Goal: Task Accomplishment & Management: Manage account settings

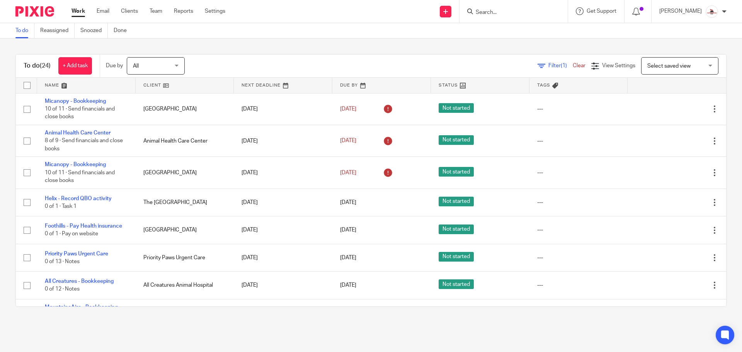
click at [148, 83] on link at bounding box center [185, 85] width 99 height 15
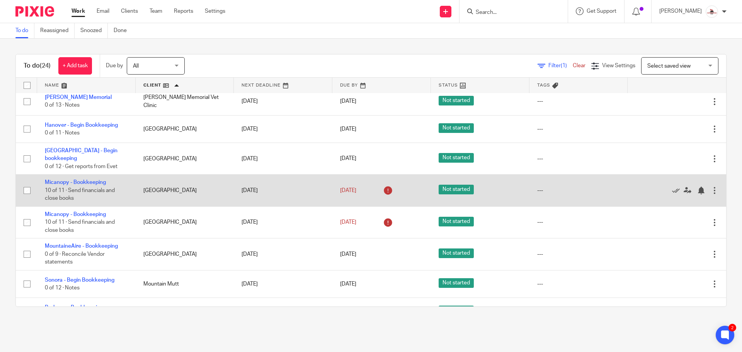
scroll to position [309, 0]
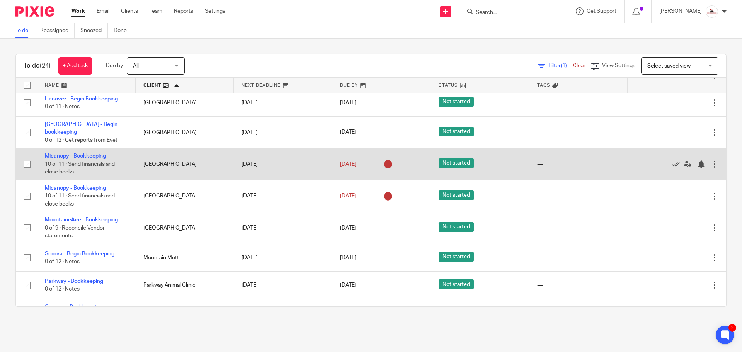
click at [88, 153] on link "Micanopy - Bookkeeping" at bounding box center [75, 155] width 61 height 5
click at [90, 154] on link "Micanopy - Bookkeeping" at bounding box center [75, 155] width 61 height 5
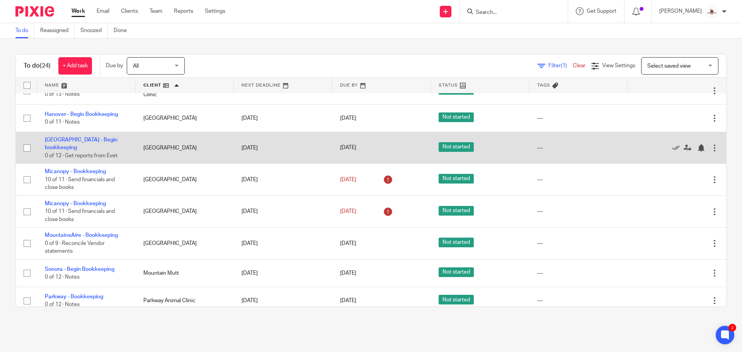
scroll to position [309, 0]
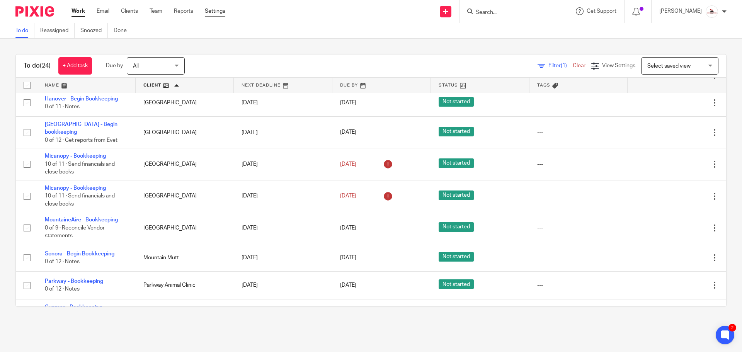
click at [216, 10] on link "Settings" at bounding box center [215, 11] width 20 height 8
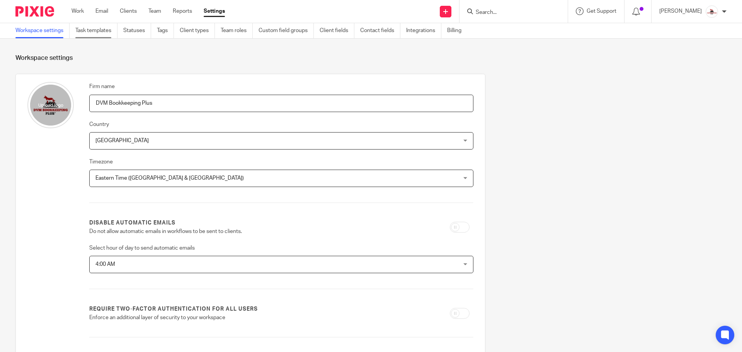
click at [88, 30] on link "Task templates" at bounding box center [96, 30] width 42 height 15
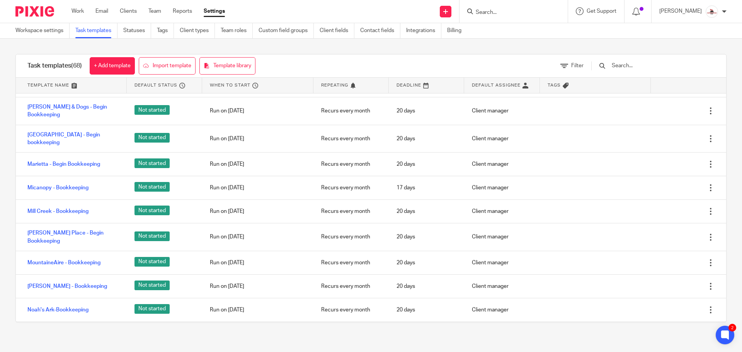
scroll to position [927, 0]
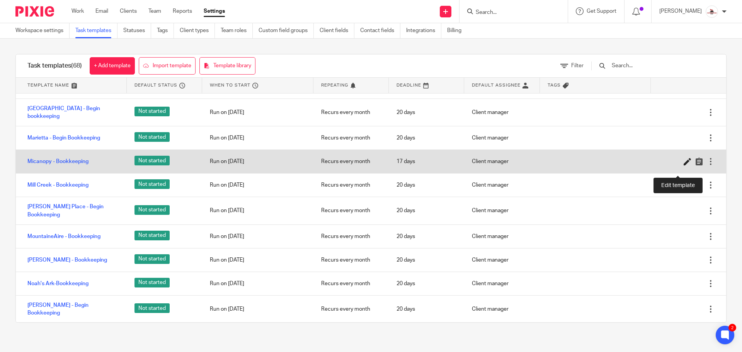
click at [684, 165] on icon at bounding box center [688, 162] width 8 height 8
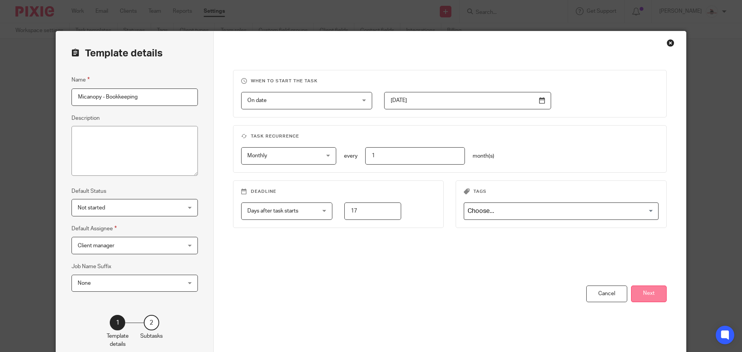
click at [643, 296] on button "Next" at bounding box center [649, 294] width 36 height 17
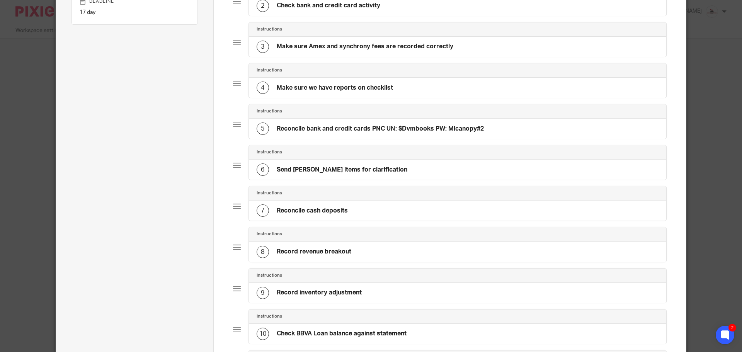
scroll to position [155, 0]
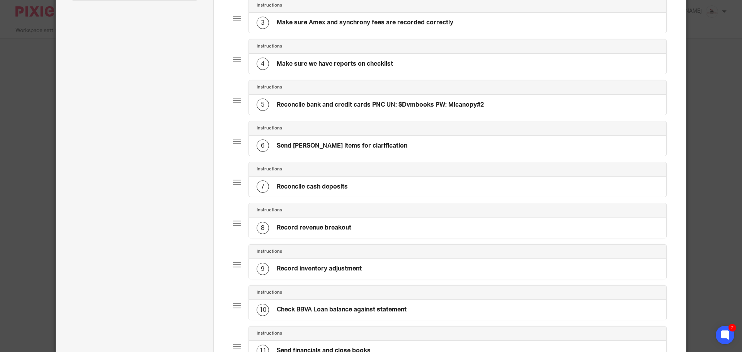
click at [378, 107] on h4 "Reconcile bank and credit cards PNC UN: $Dvmbooks PW: Micanopy#2" at bounding box center [380, 105] width 207 height 8
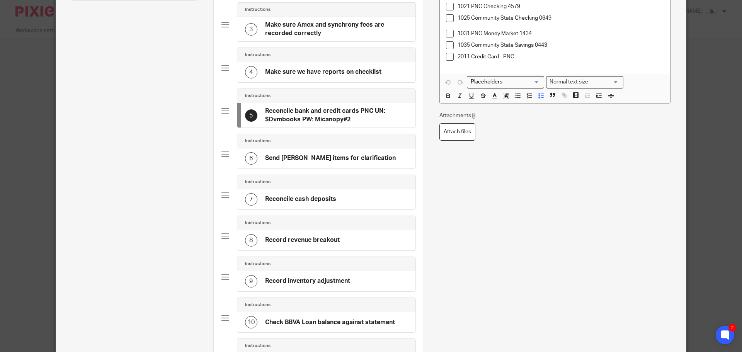
scroll to position [0, 0]
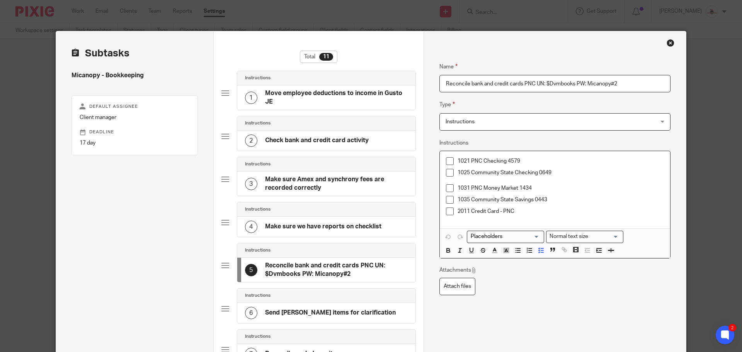
click at [556, 171] on p "1025 Community State Checking 0649" at bounding box center [560, 173] width 206 height 8
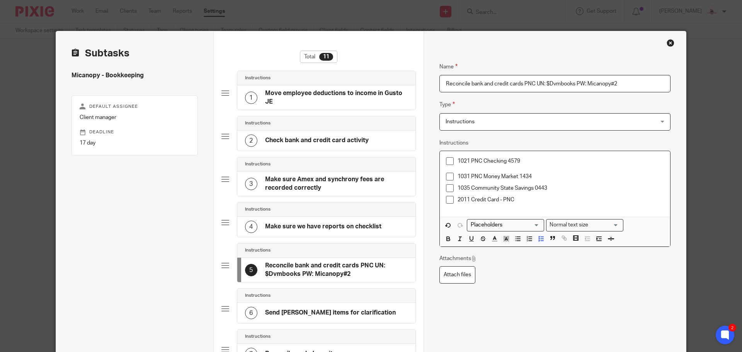
click at [555, 188] on p "1035 Community State Savings 0443" at bounding box center [560, 188] width 206 height 8
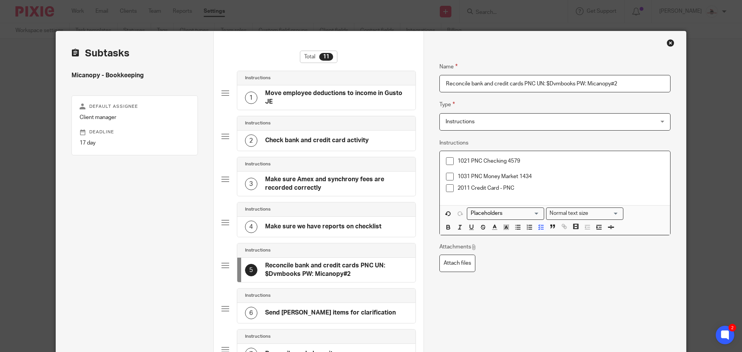
click at [474, 168] on p at bounding box center [560, 169] width 206 height 8
click at [529, 184] on p "2011 Credit Card - PNC" at bounding box center [560, 184] width 206 height 8
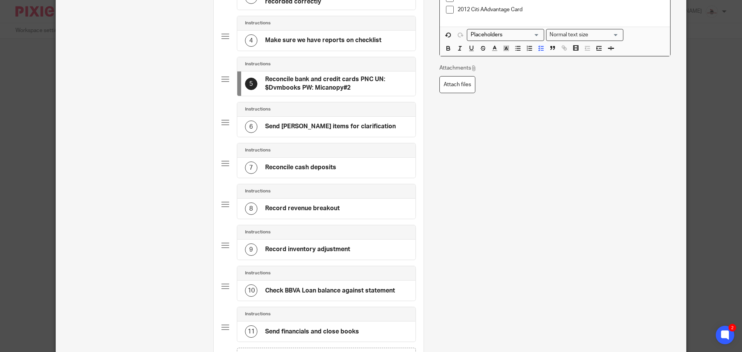
scroll to position [283, 0]
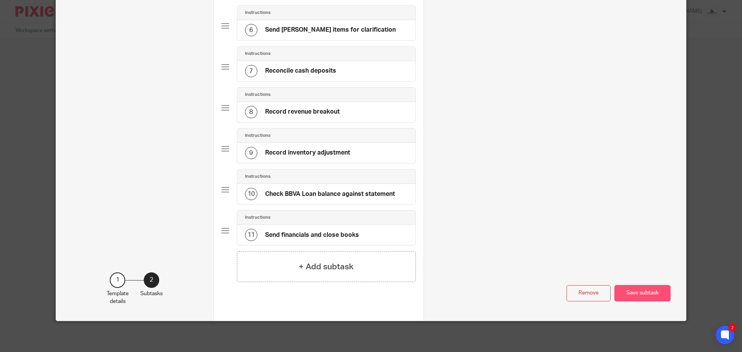
click at [642, 287] on button "Save subtask" at bounding box center [642, 293] width 56 height 17
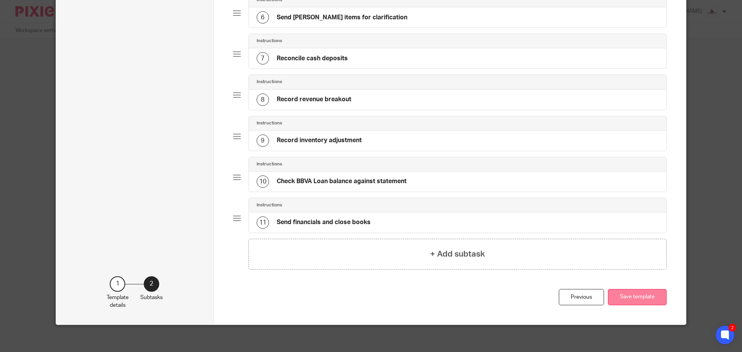
click at [639, 294] on button "Save template" at bounding box center [637, 297] width 59 height 17
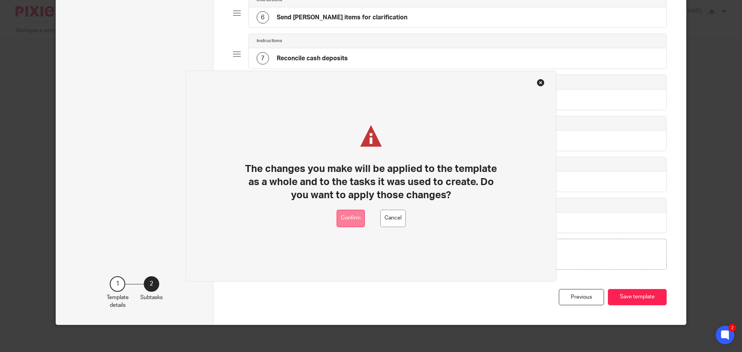
click at [342, 216] on button "Confirm" at bounding box center [351, 217] width 28 height 17
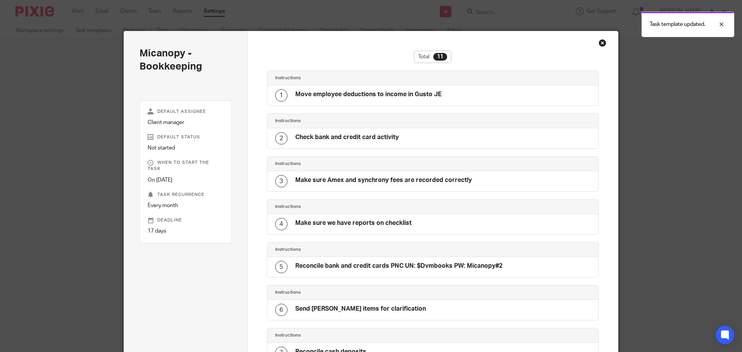
click at [602, 42] on div "Close this dialog window" at bounding box center [603, 43] width 8 height 8
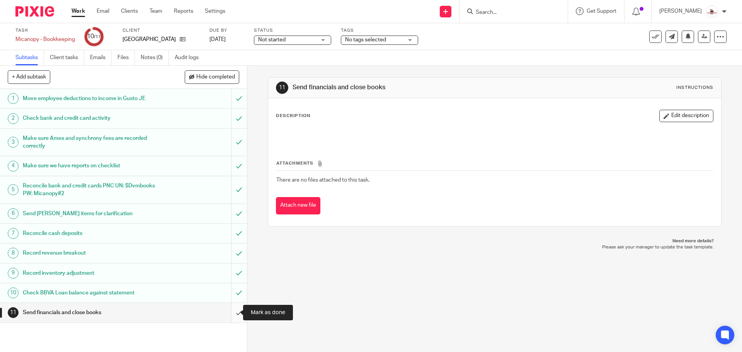
click at [231, 315] on input "submit" at bounding box center [123, 312] width 247 height 19
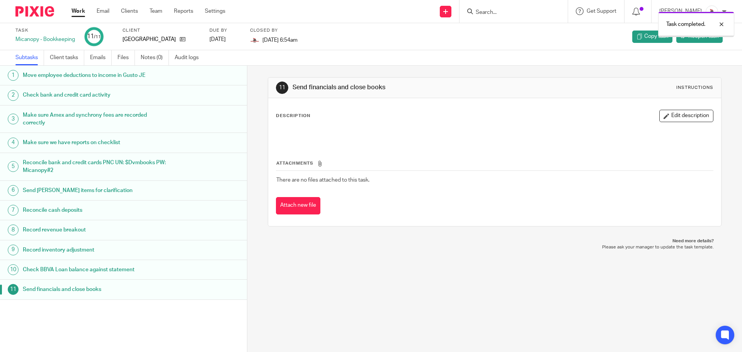
click at [80, 12] on link "Work" at bounding box center [78, 11] width 14 height 8
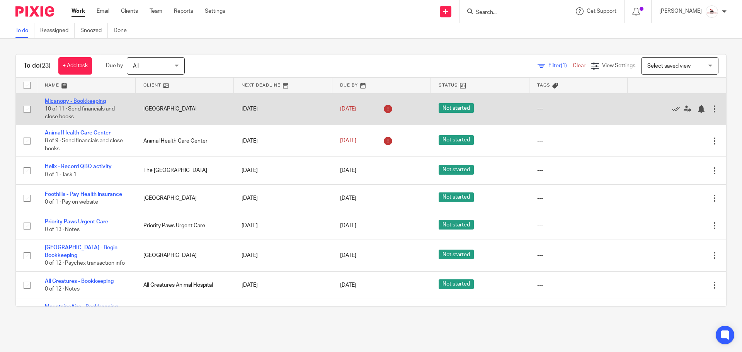
click at [99, 100] on link "Micanopy - Bookkeeping" at bounding box center [75, 101] width 61 height 5
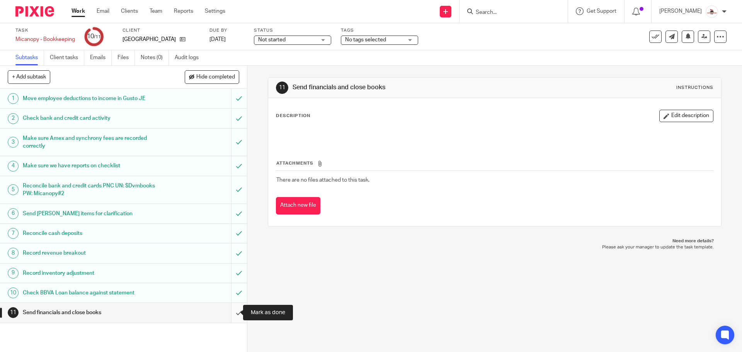
click at [229, 313] on input "submit" at bounding box center [123, 312] width 247 height 19
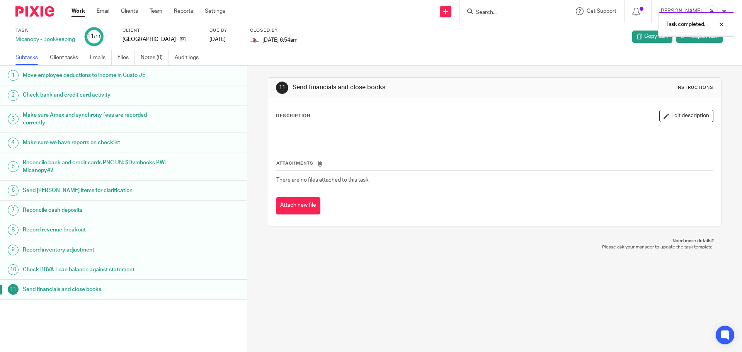
click at [77, 11] on link "Work" at bounding box center [78, 11] width 14 height 8
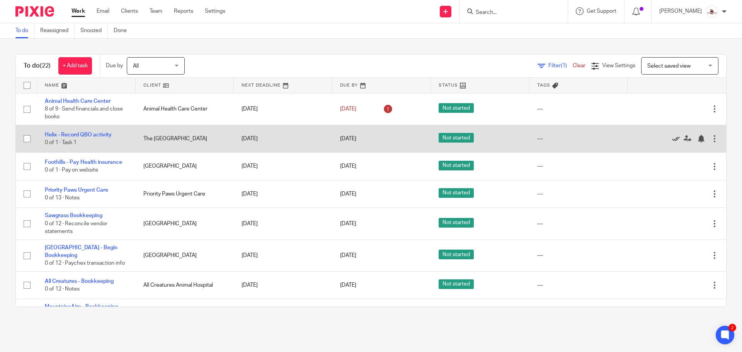
click at [672, 138] on icon at bounding box center [676, 139] width 8 height 8
